Goal: Find specific page/section: Find specific page/section

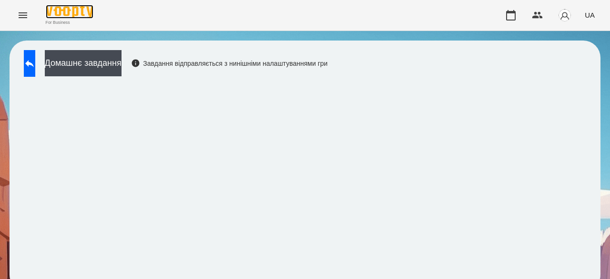
click at [69, 13] on img at bounding box center [70, 12] width 48 height 14
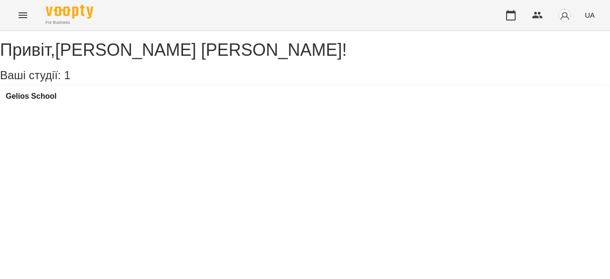
click at [21, 17] on icon "Menu" at bounding box center [22, 15] width 11 height 11
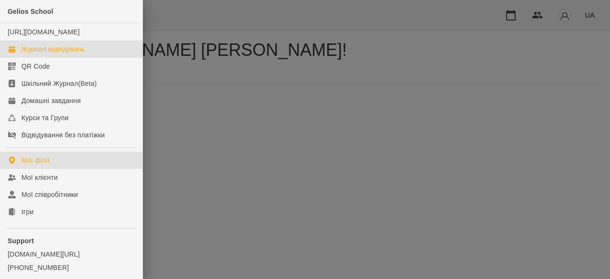
click at [38, 54] on div "Журнал відвідувань" at bounding box center [52, 49] width 63 height 10
